Goal: Transaction & Acquisition: Purchase product/service

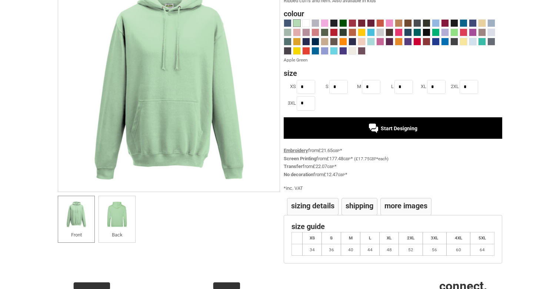
scroll to position [68, 0]
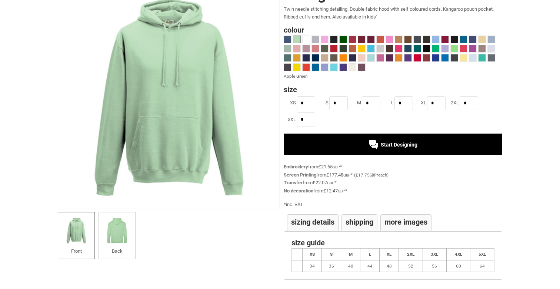
click at [386, 149] on div "Start Designing" at bounding box center [393, 144] width 219 height 21
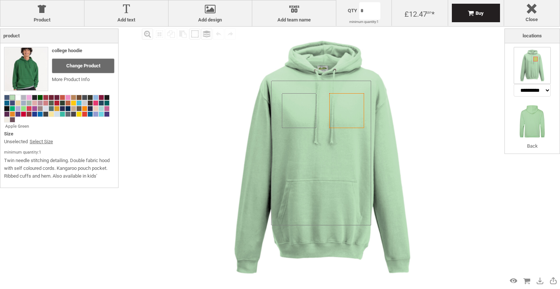
click at [8, 110] on span at bounding box center [6, 108] width 5 height 5
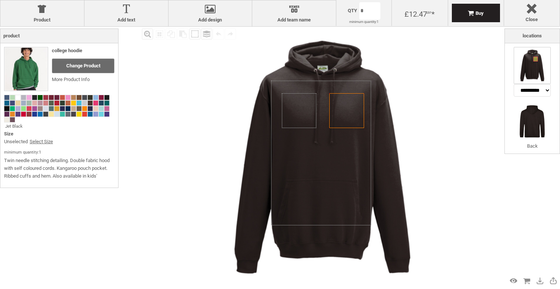
select select "*******"
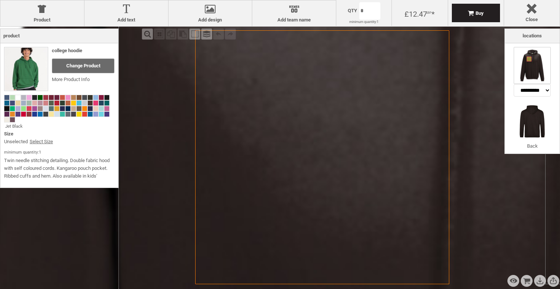
drag, startPoint x: 303, startPoint y: 116, endPoint x: 308, endPoint y: 136, distance: 20.6
click at [309, 136] on icon "Created with [PERSON_NAME] 2.1.2" at bounding box center [322, 157] width 254 height 254
click at [308, 136] on icon "Created with [PERSON_NAME] 2.1.2" at bounding box center [322, 157] width 254 height 254
click at [298, 155] on icon "Created with [PERSON_NAME] 2.1.2" at bounding box center [322, 157] width 254 height 254
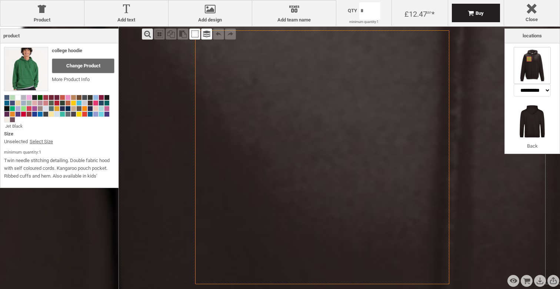
click at [150, 35] on div "Zoom out" at bounding box center [147, 34] width 11 height 11
